Goal: Transaction & Acquisition: Purchase product/service

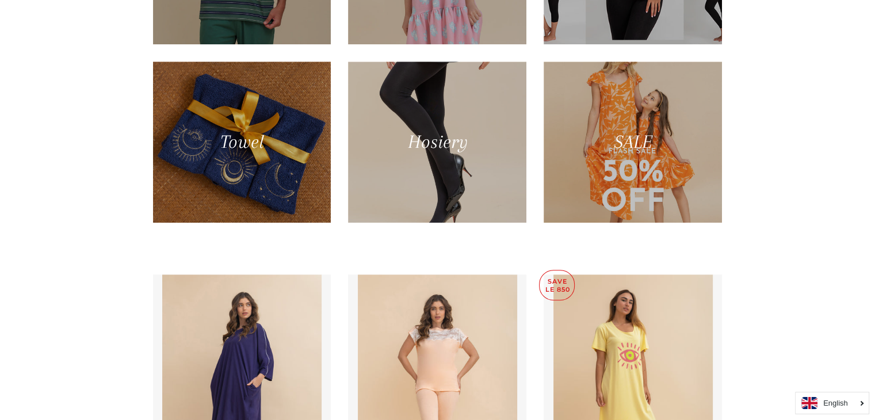
scroll to position [874, 0]
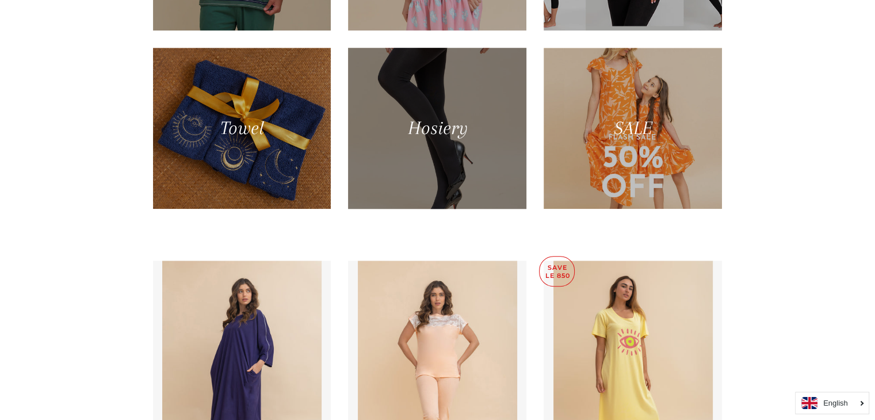
click at [416, 129] on div at bounding box center [437, 128] width 183 height 166
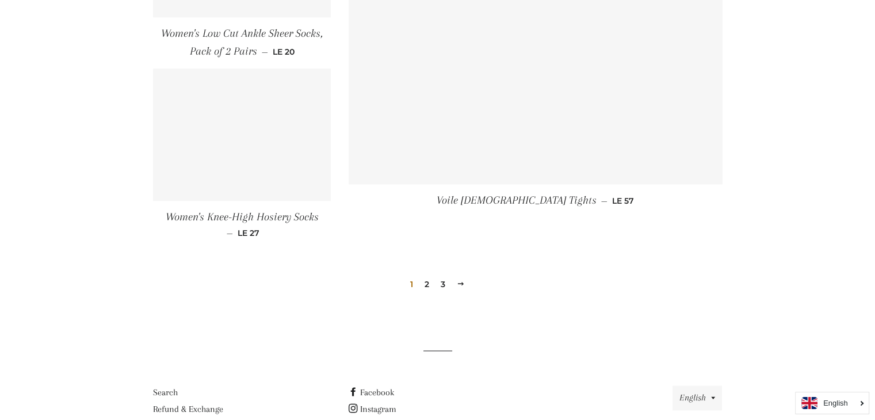
scroll to position [1679, 0]
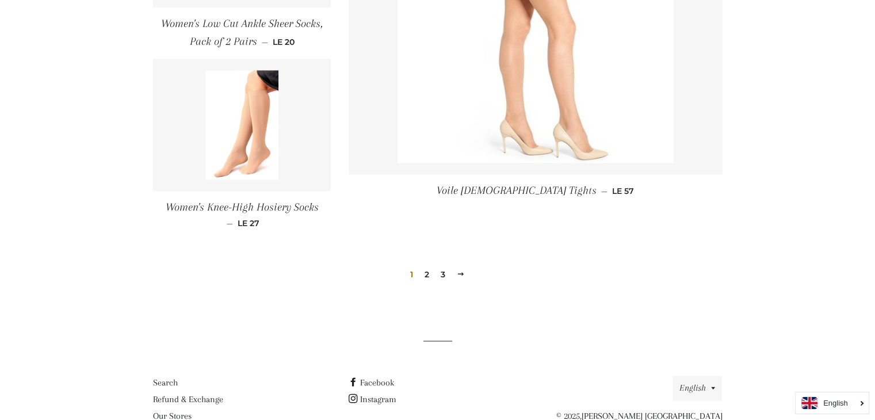
click at [427, 277] on link "2" at bounding box center [427, 274] width 14 height 17
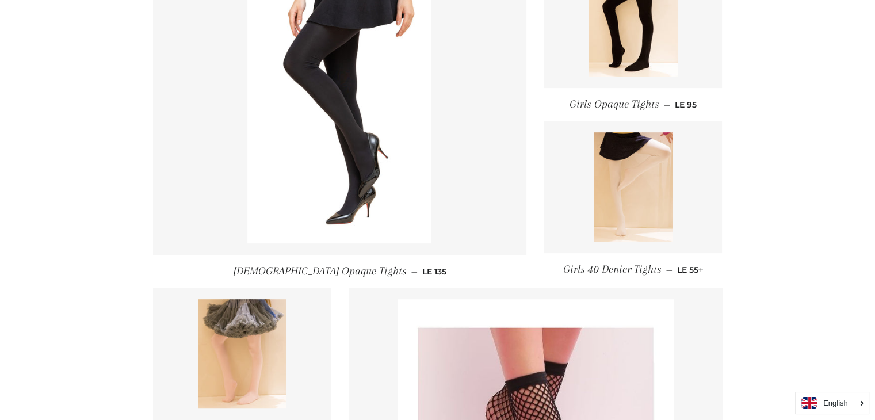
scroll to position [529, 0]
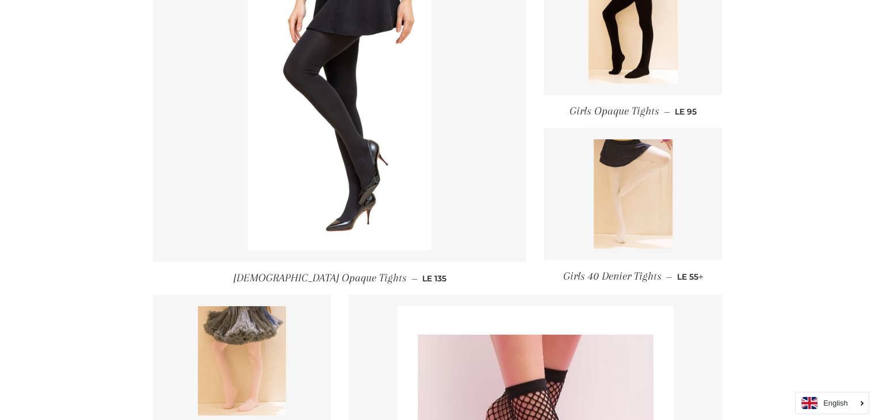
click at [614, 168] on img at bounding box center [632, 193] width 79 height 109
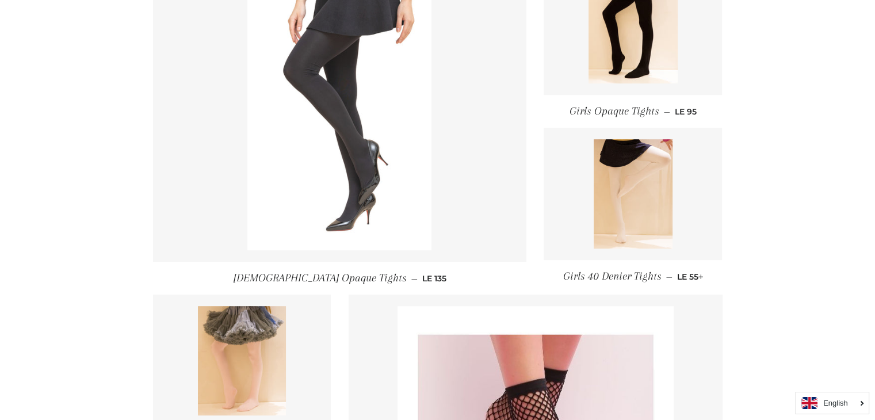
click at [300, 91] on img at bounding box center [339, 112] width 184 height 276
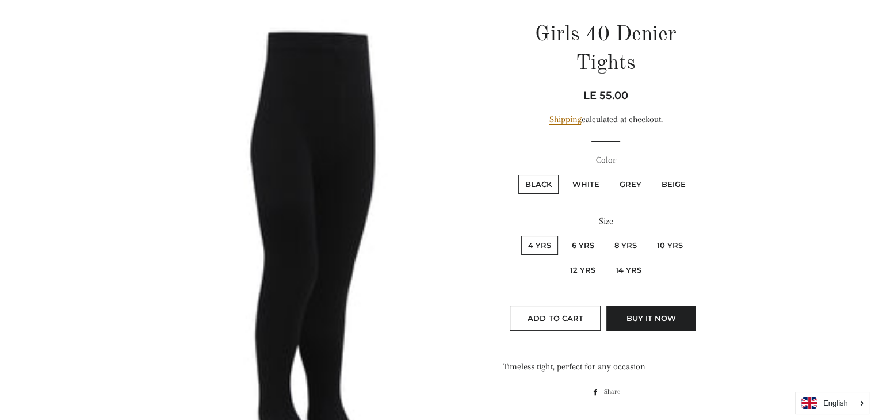
scroll to position [161, 0]
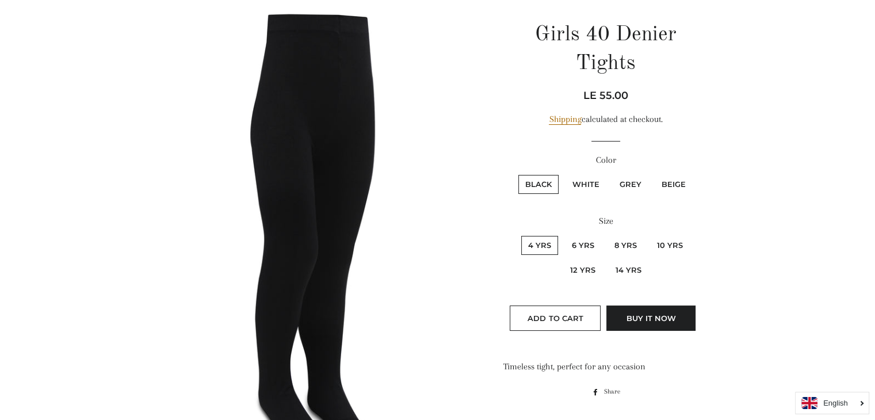
click at [592, 190] on label "White" at bounding box center [585, 184] width 41 height 19
click at [564, 174] on input "White" at bounding box center [563, 173] width 1 height 1
radio input "true"
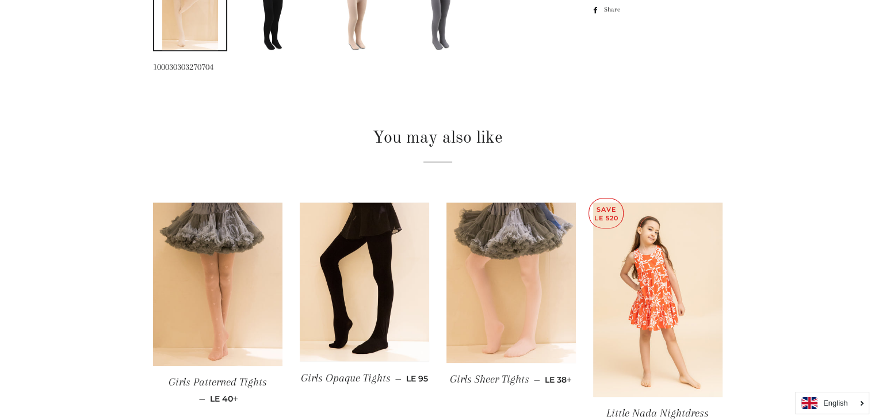
radio input "true"
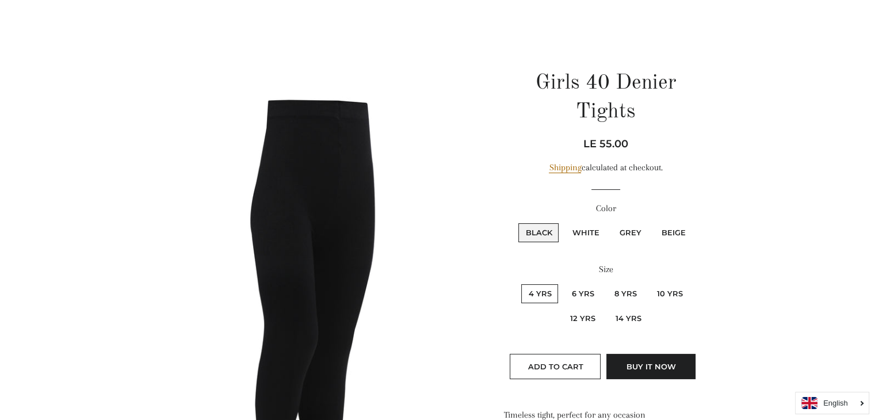
scroll to position [74, 0]
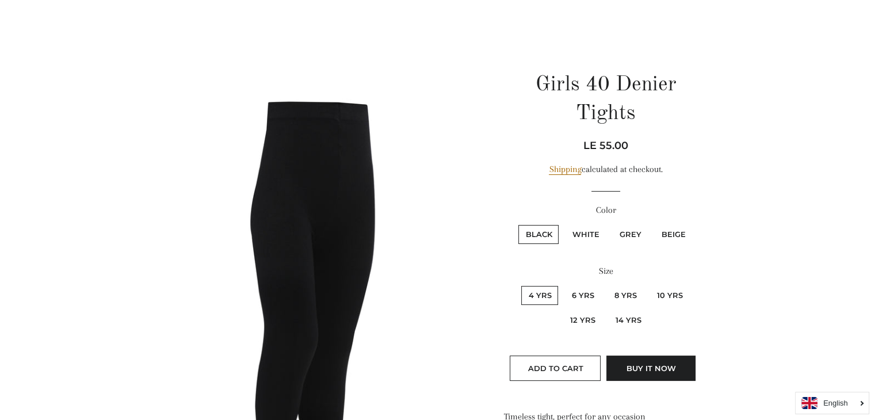
click at [589, 233] on label "White" at bounding box center [585, 234] width 41 height 19
click at [564, 224] on input "White" at bounding box center [563, 223] width 1 height 1
radio input "true"
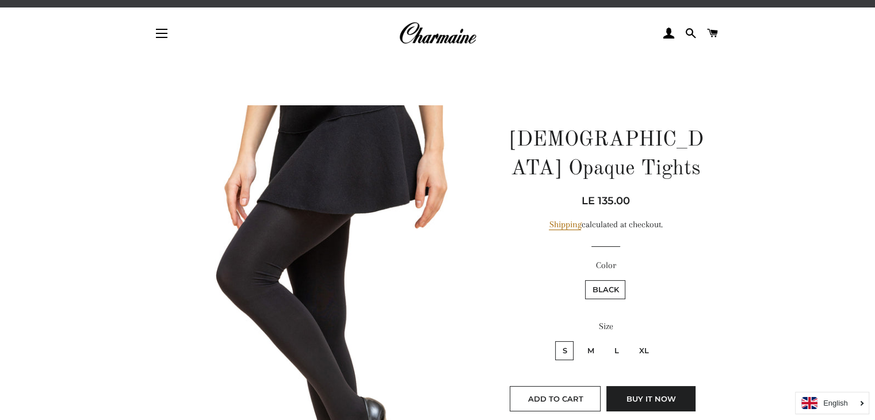
scroll to position [23, 0]
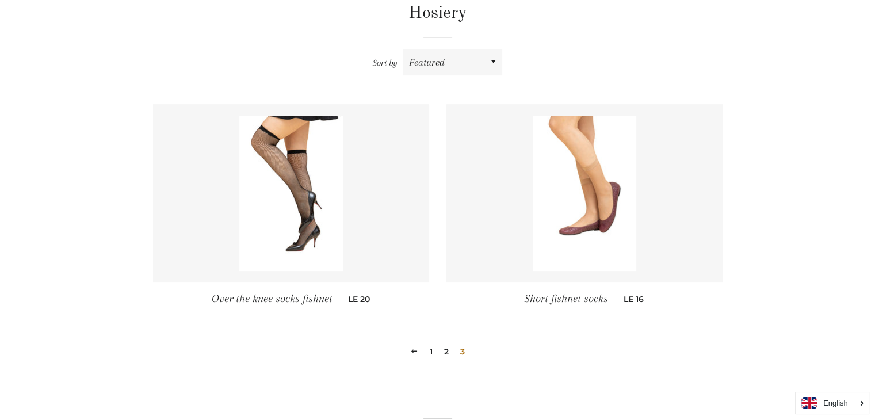
scroll to position [483, 0]
